Goal: Subscribe to service/newsletter

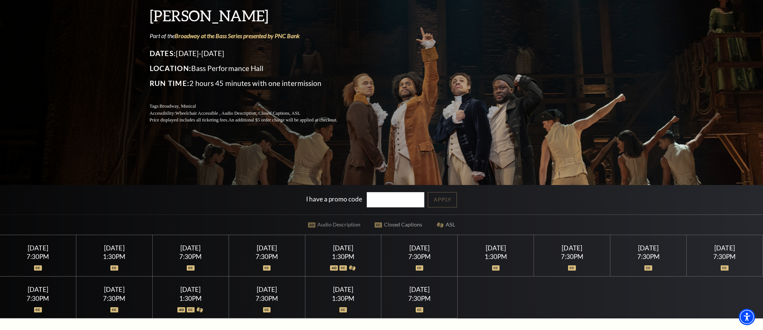
scroll to position [112, 0]
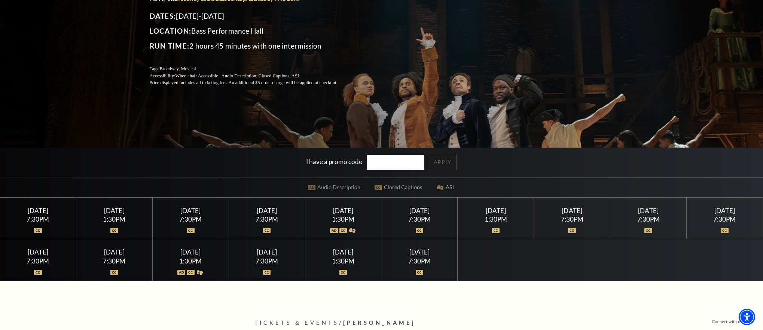
click at [496, 219] on div "1:30PM" at bounding box center [495, 219] width 58 height 6
click at [496, 230] on img at bounding box center [496, 230] width 8 height 5
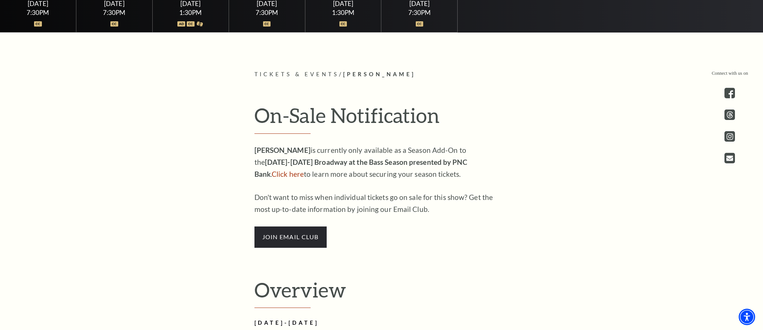
scroll to position [374, 0]
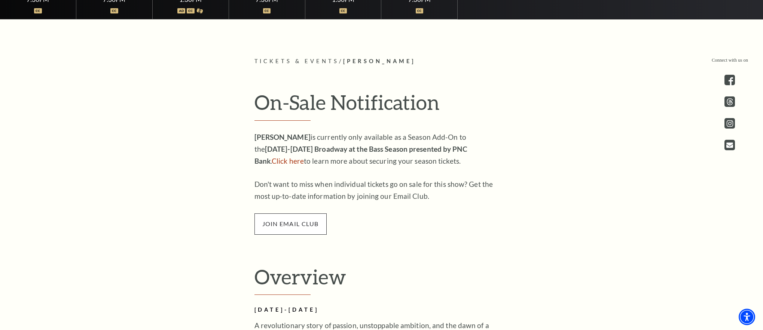
click at [283, 221] on span "join email club" at bounding box center [290, 224] width 72 height 21
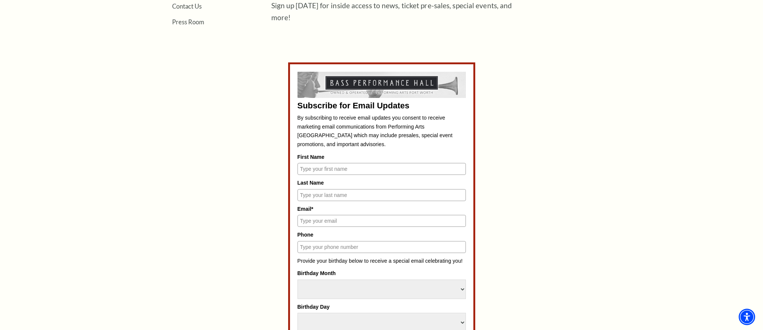
scroll to position [337, 0]
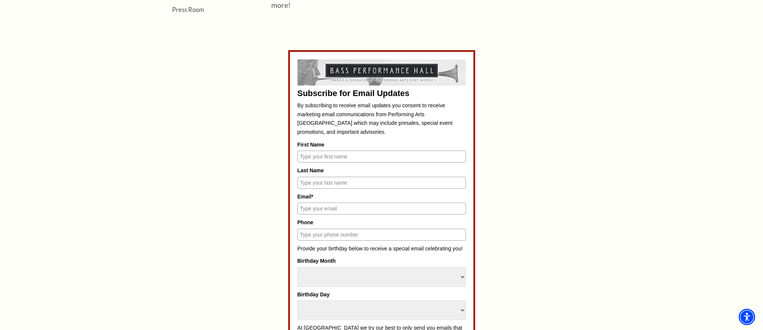
click at [328, 157] on input "First Name" at bounding box center [381, 157] width 168 height 12
type input "WILLIAM"
type input "KISTLER"
type input "KISTLERB@OUTLOOK.COM"
type input "2146932625"
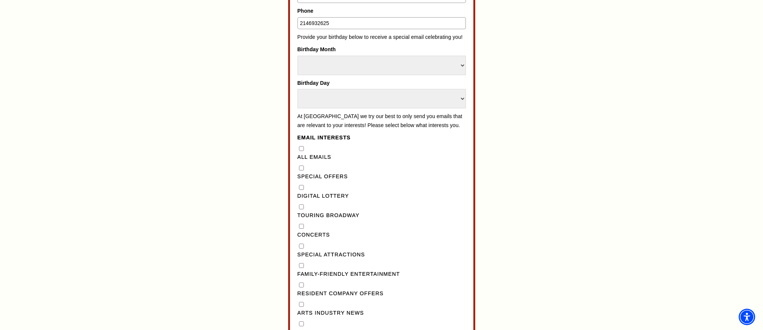
scroll to position [561, 0]
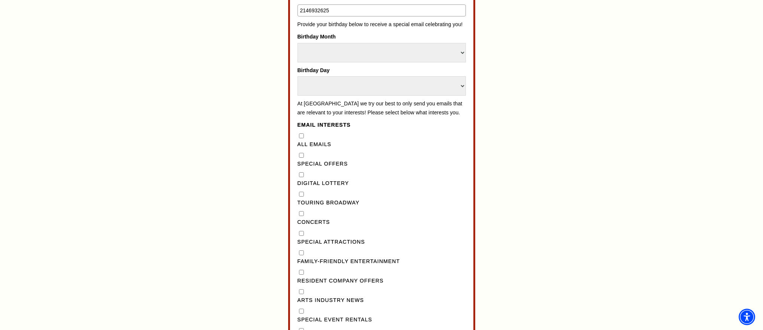
click at [301, 138] on Emails"] "All Emails" at bounding box center [301, 136] width 5 height 5
checkbox Emails"] "true"
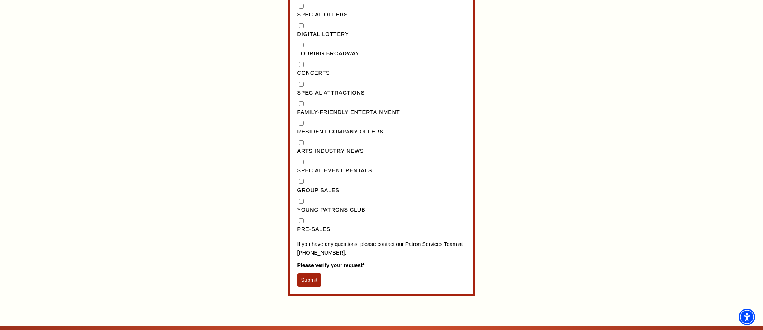
scroll to position [711, 0]
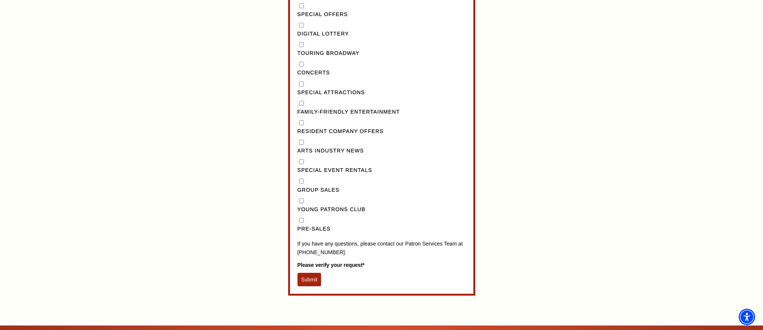
click at [307, 286] on button "Submit" at bounding box center [309, 279] width 24 height 13
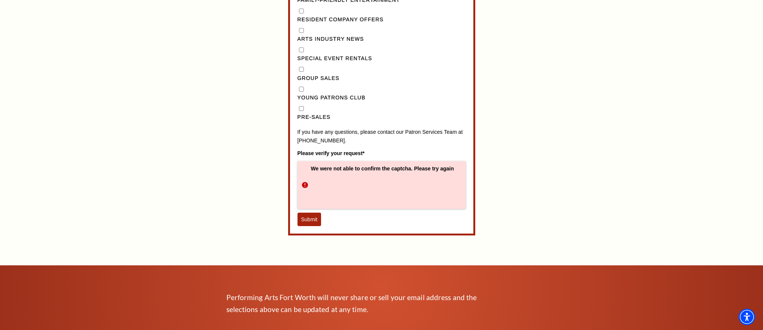
scroll to position [823, 0]
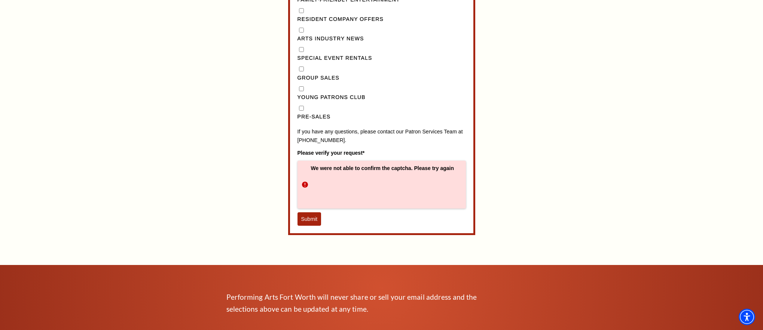
click at [308, 226] on button "Submit" at bounding box center [309, 218] width 24 height 13
